Goal: Task Accomplishment & Management: Complete application form

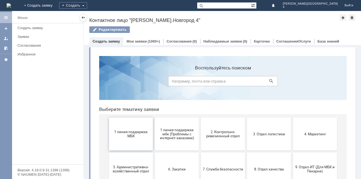
click at [131, 128] on button "1 линия поддержки МБК" at bounding box center [131, 133] width 44 height 33
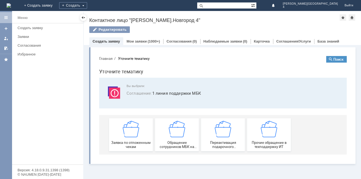
click at [330, 32] on div "Редактировать" at bounding box center [222, 31] width 266 height 11
click at [125, 140] on div "Заявка по отложенным чекам" at bounding box center [131, 134] width 41 height 28
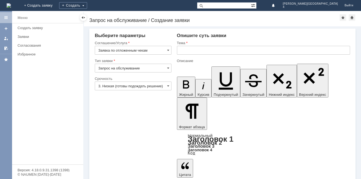
click at [195, 53] on input "text" at bounding box center [263, 50] width 173 height 9
click at [208, 49] on input "text" at bounding box center [263, 50] width 173 height 9
